Goal: Use online tool/utility

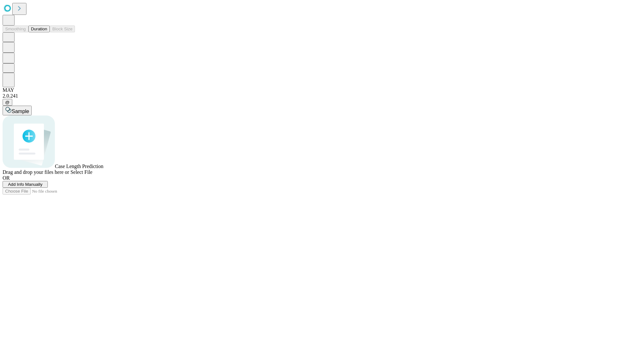
click at [92, 175] on span "Select File" at bounding box center [81, 171] width 22 height 5
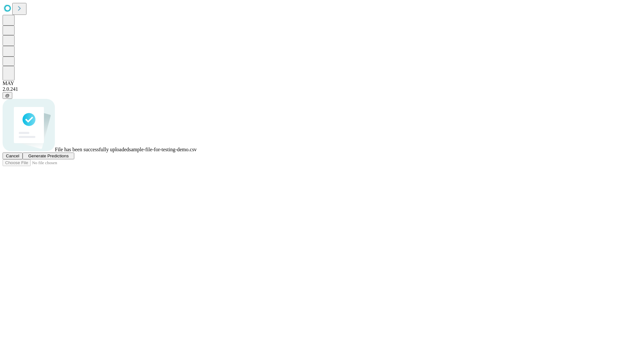
click at [68, 158] on span "Generate Predictions" at bounding box center [48, 155] width 40 height 5
